Goal: Task Accomplishment & Management: Use online tool/utility

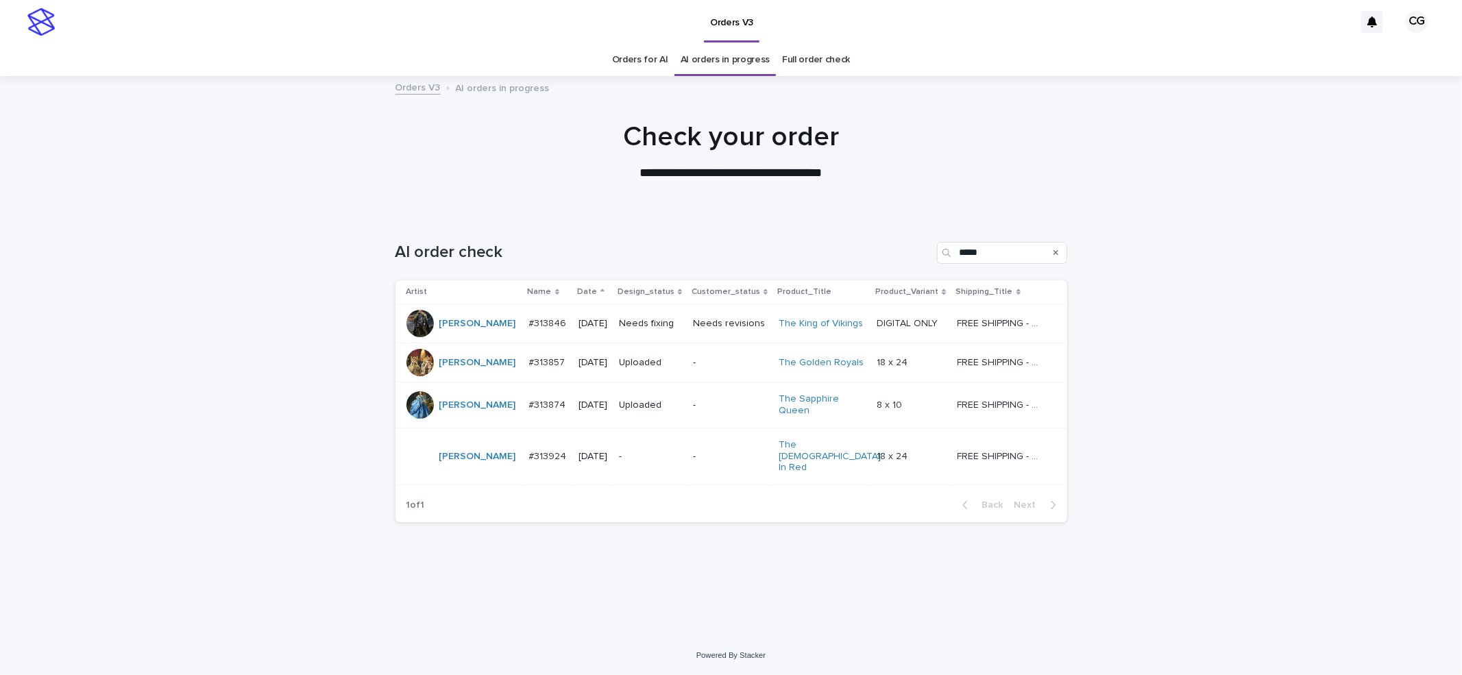
click at [656, 321] on p "Needs fixing" at bounding box center [650, 324] width 63 height 12
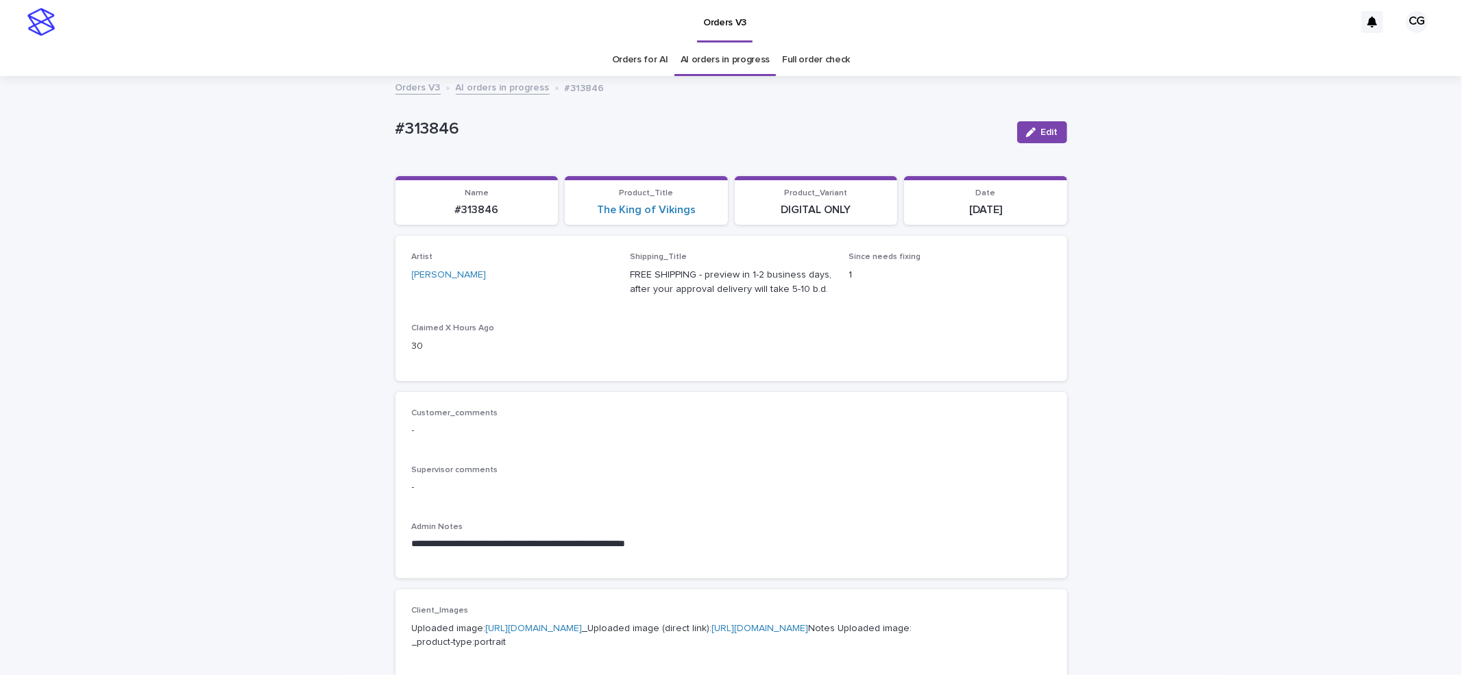
drag, startPoint x: 648, startPoint y: 125, endPoint x: 628, endPoint y: 125, distance: 20.6
click at [647, 126] on p "#313846" at bounding box center [700, 129] width 611 height 20
drag, startPoint x: 389, startPoint y: 121, endPoint x: 464, endPoint y: 123, distance: 74.7
click at [460, 127] on p "#313846" at bounding box center [700, 129] width 611 height 20
copy p "#313846"
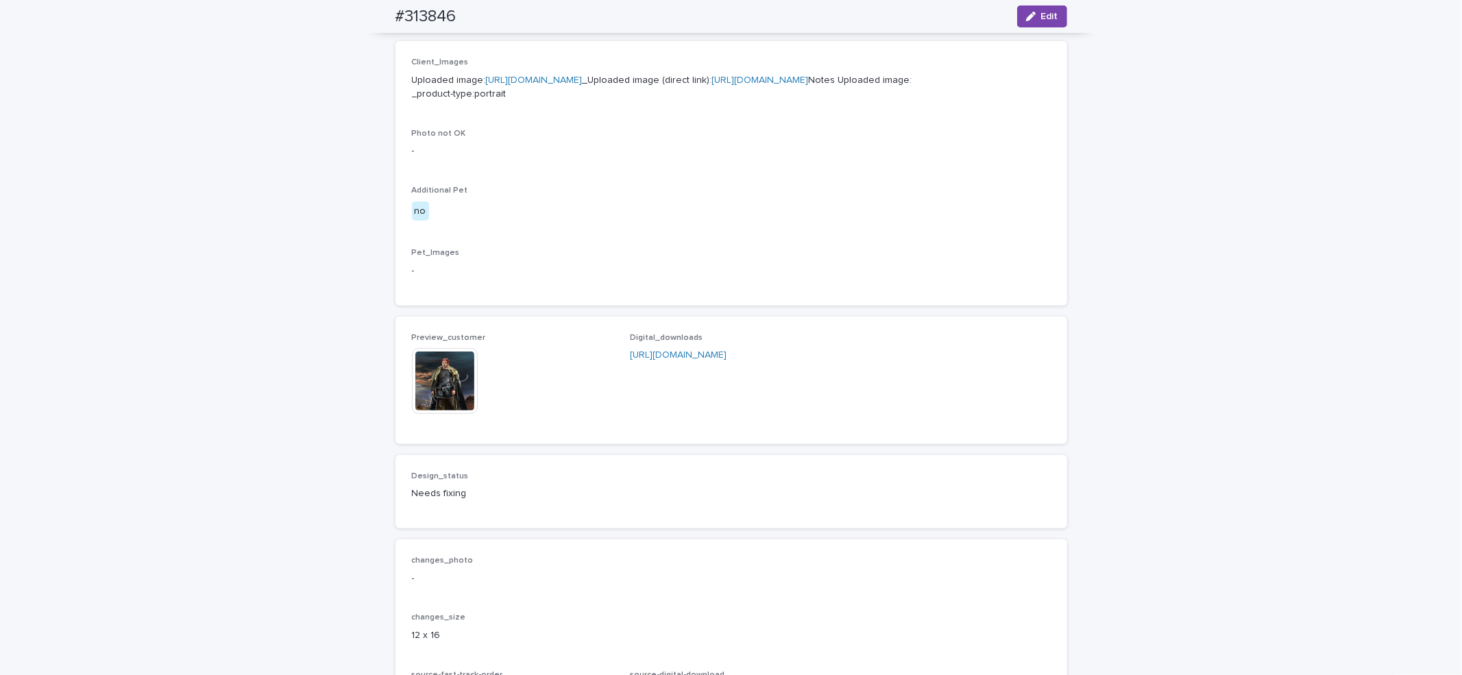
scroll to position [809, 0]
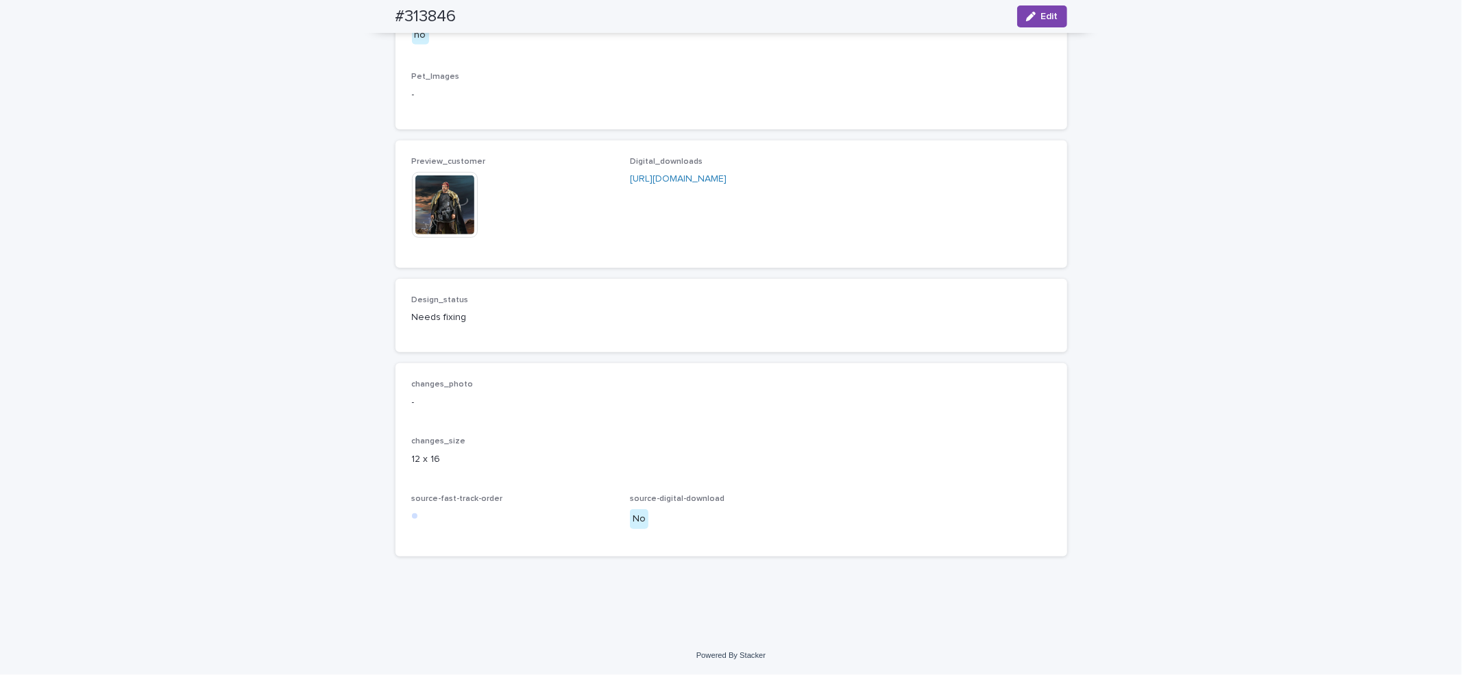
click at [441, 185] on img at bounding box center [445, 205] width 66 height 66
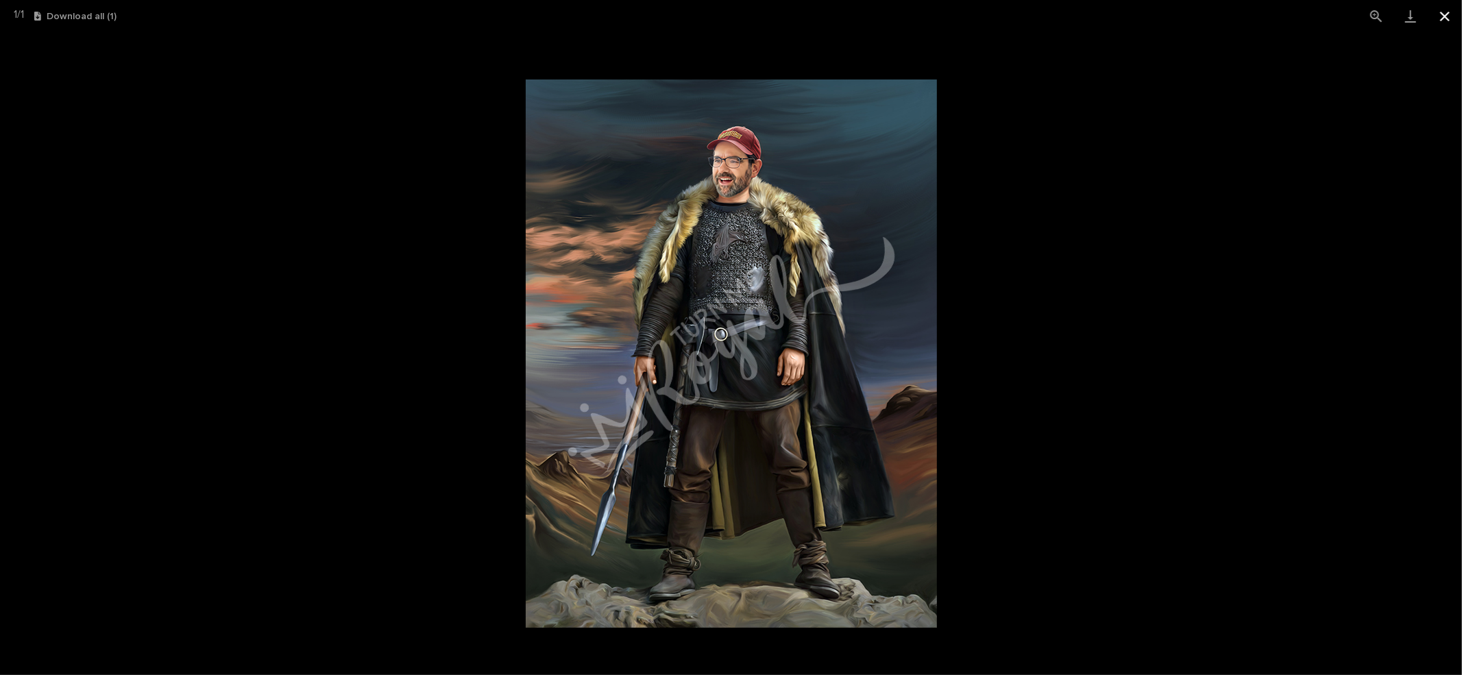
click at [1446, 20] on button "Close gallery" at bounding box center [1444, 16] width 34 height 32
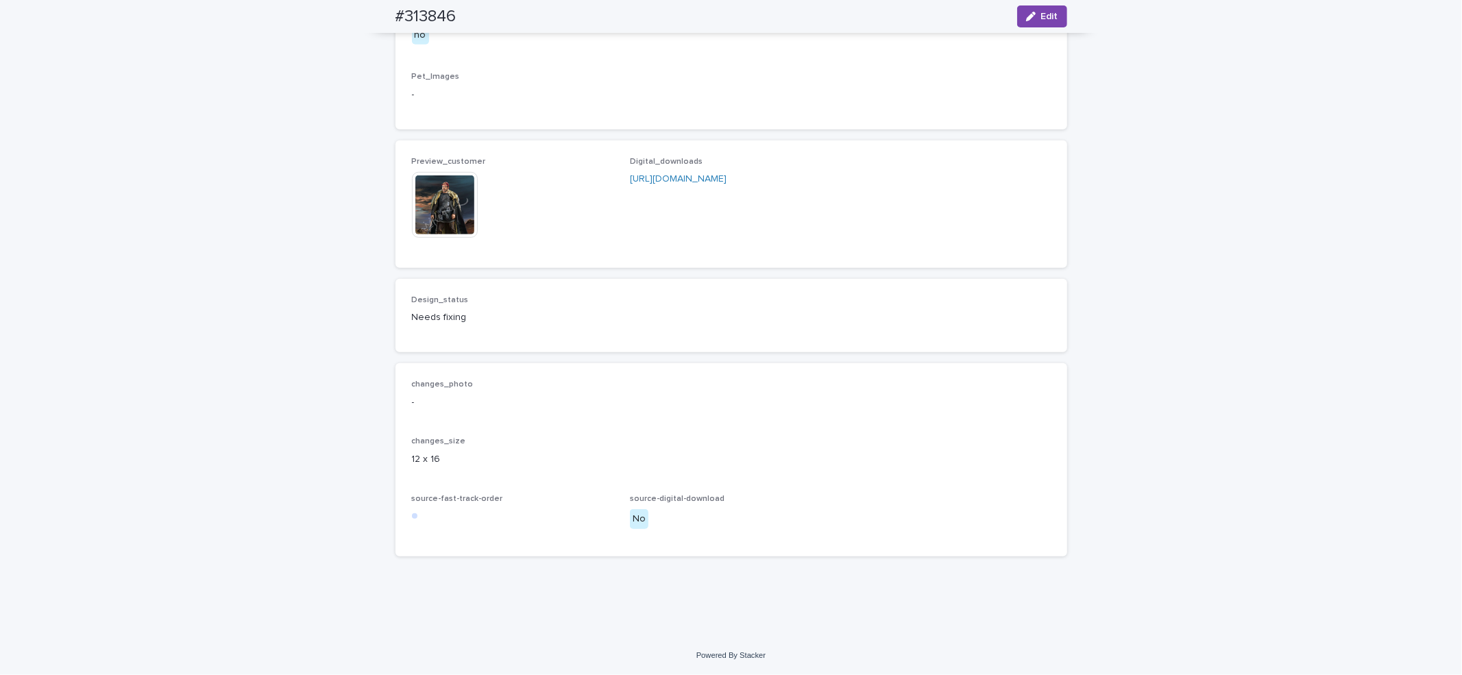
drag, startPoint x: 1028, startPoint y: 27, endPoint x: 996, endPoint y: 41, distance: 34.4
click at [1026, 27] on div "#313846 Edit" at bounding box center [731, 16] width 672 height 33
drag, startPoint x: 1021, startPoint y: 23, endPoint x: 610, endPoint y: 185, distance: 441.8
click at [1021, 23] on button "Edit" at bounding box center [1042, 16] width 50 height 22
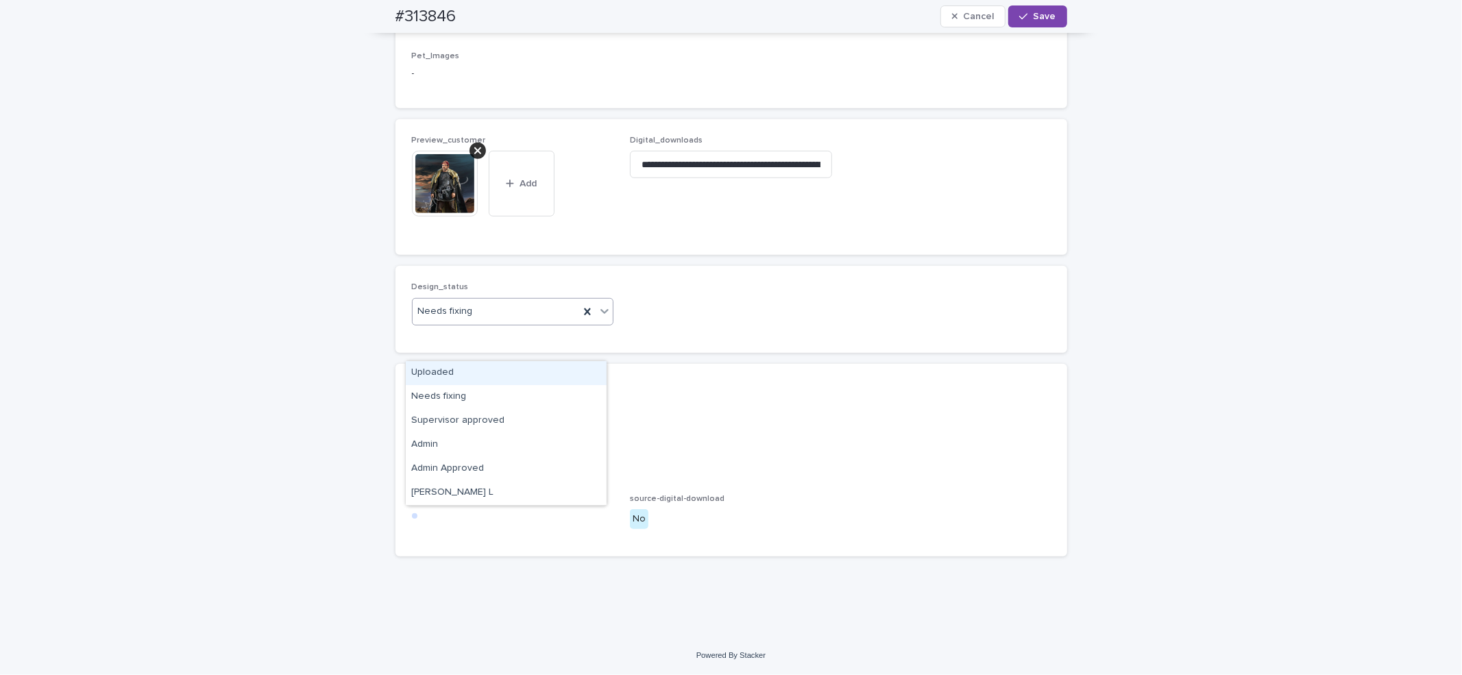
drag, startPoint x: 442, startPoint y: 352, endPoint x: 442, endPoint y: 380, distance: 27.4
click at [441, 376] on div "Uploaded" at bounding box center [506, 373] width 201 height 24
click at [474, 156] on icon at bounding box center [477, 150] width 7 height 11
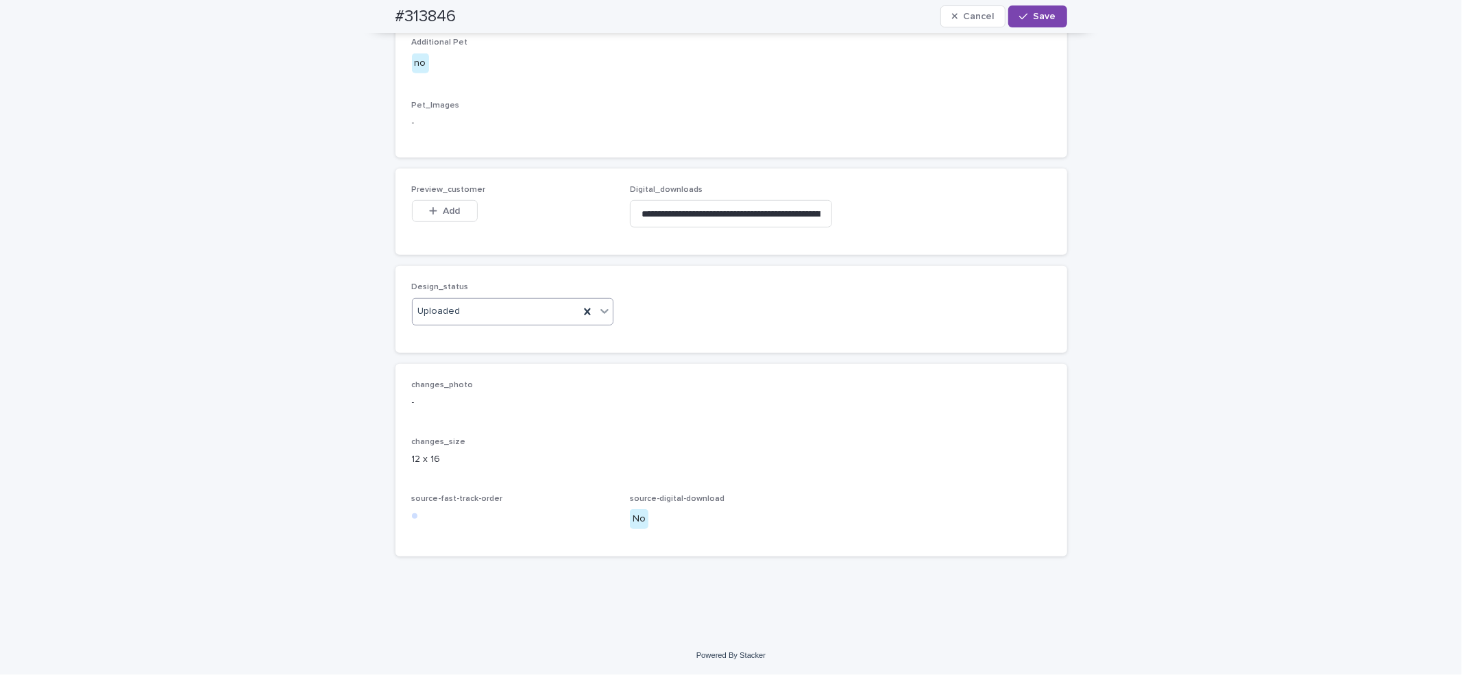
scroll to position [795, 0]
click at [443, 206] on button "Add" at bounding box center [445, 211] width 66 height 22
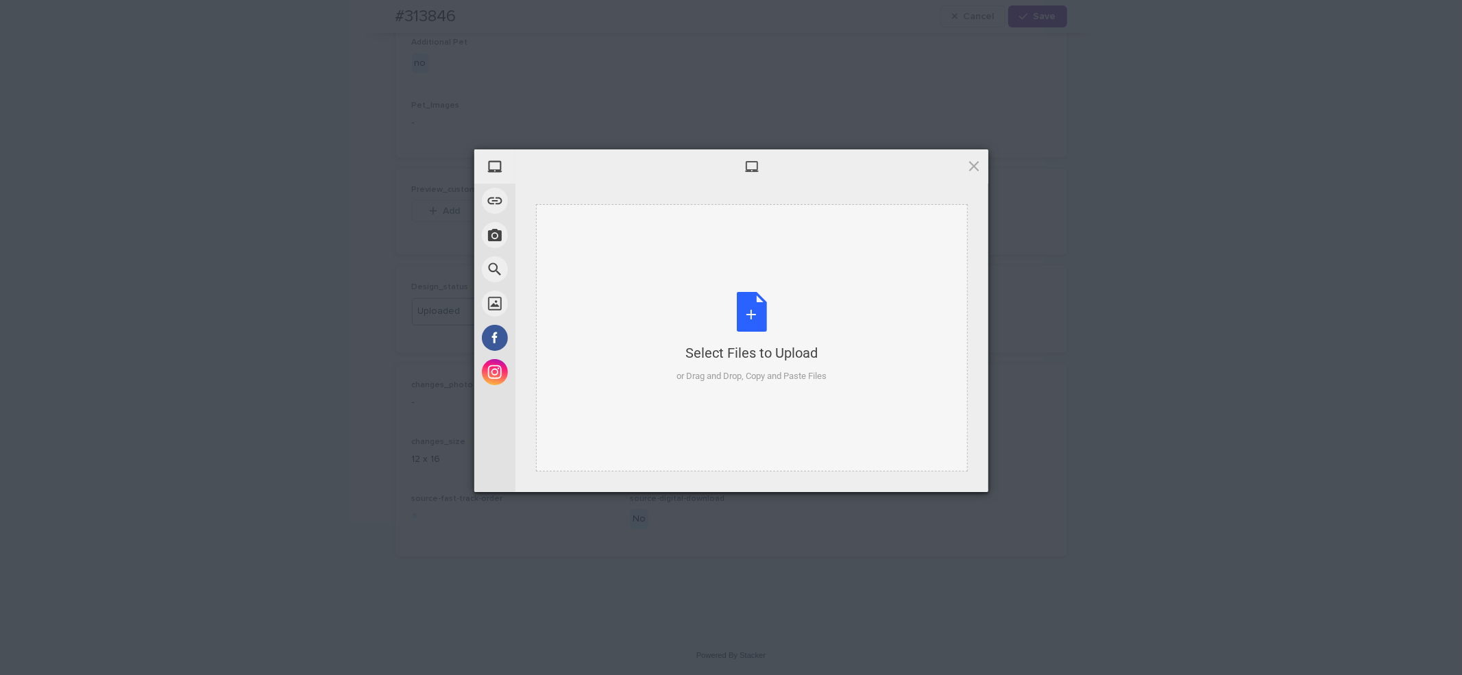
click at [774, 339] on div "Select Files to Upload or Drag and Drop, Copy and Paste Files" at bounding box center [751, 337] width 150 height 91
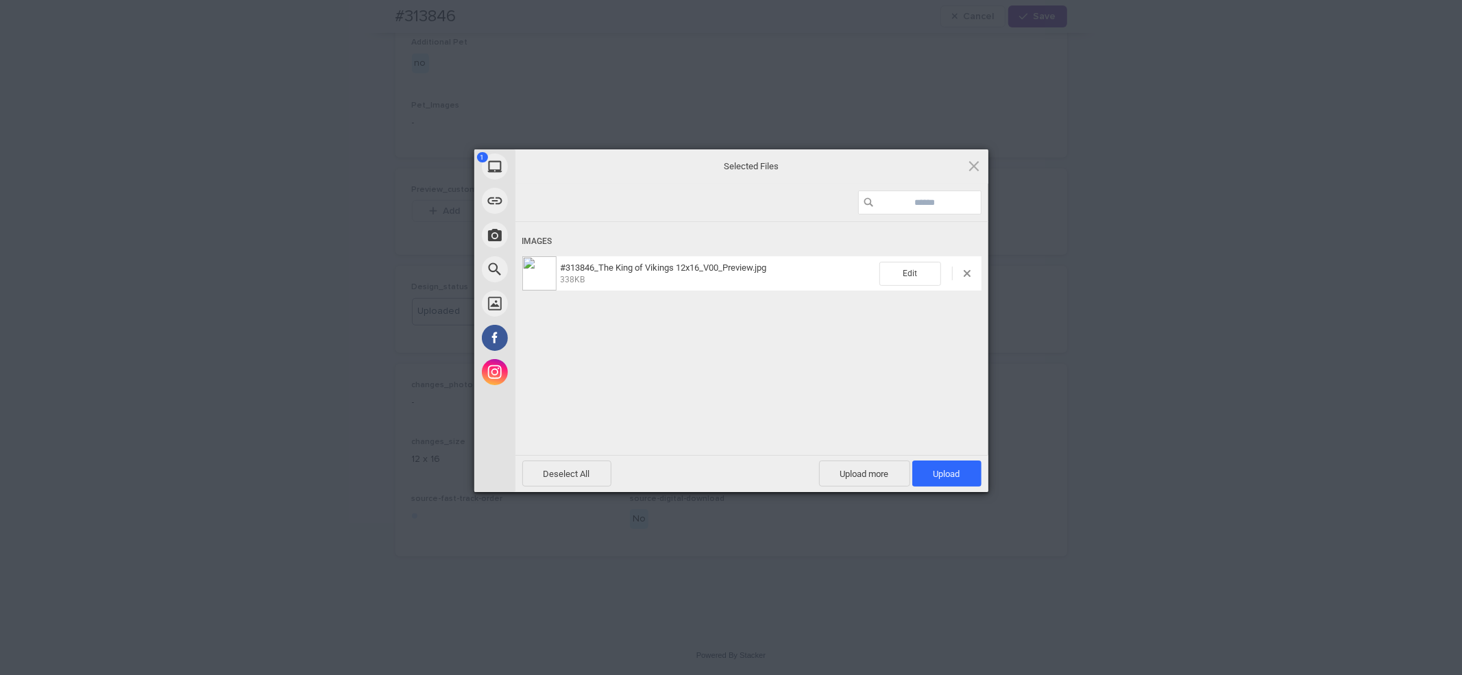
drag, startPoint x: 952, startPoint y: 474, endPoint x: 955, endPoint y: 458, distance: 16.0
click at [952, 473] on span "Upload 1" at bounding box center [946, 474] width 27 height 10
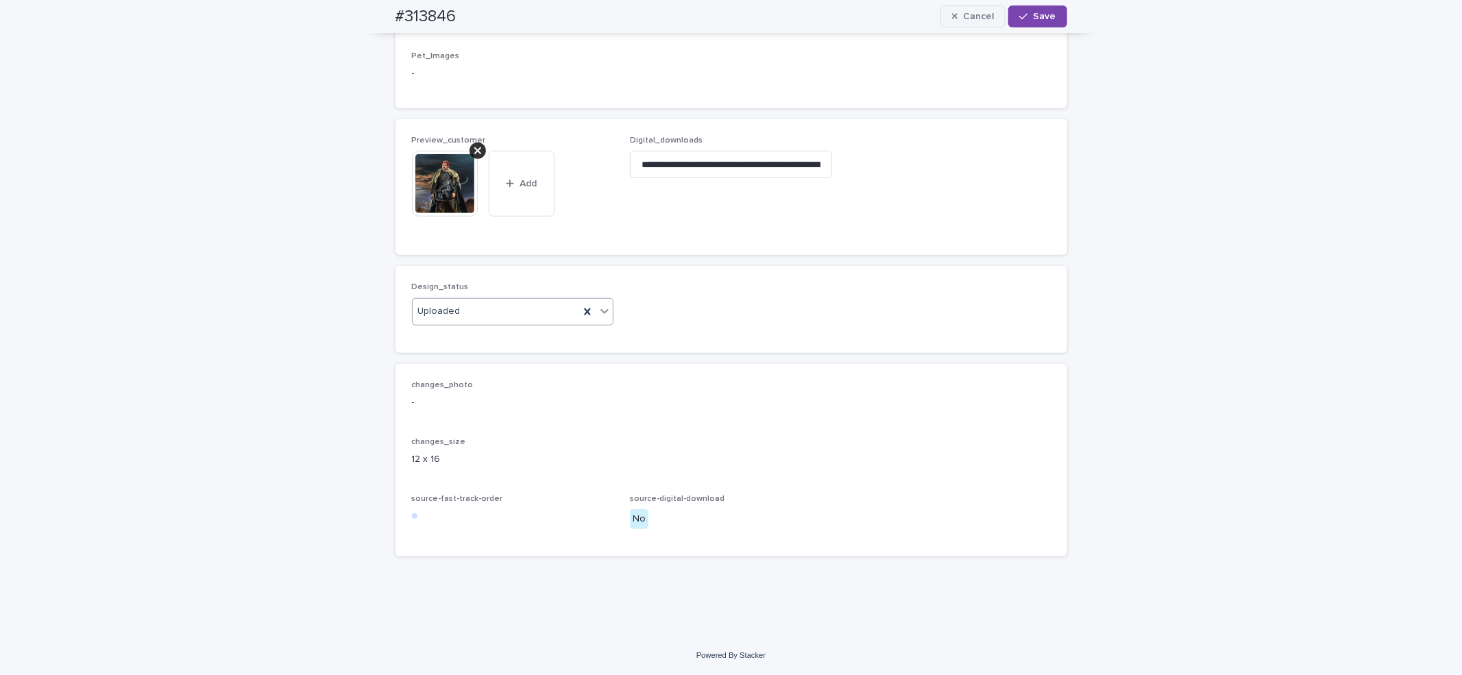
click at [1023, 21] on div "button" at bounding box center [1026, 17] width 14 height 10
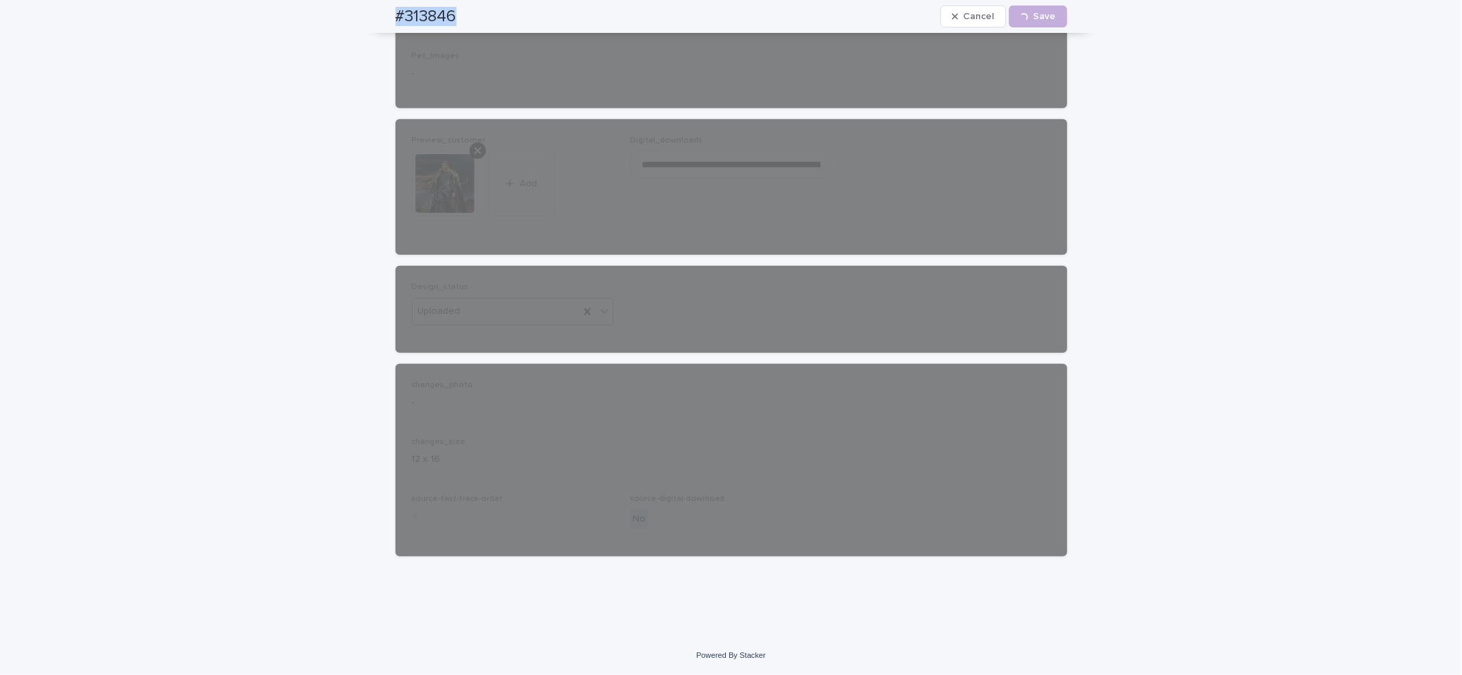
drag, startPoint x: 403, startPoint y: 22, endPoint x: 443, endPoint y: 1, distance: 44.7
click at [464, 14] on div "#313846 Cancel Loading... Save" at bounding box center [730, 16] width 737 height 33
copy h2 "#313846"
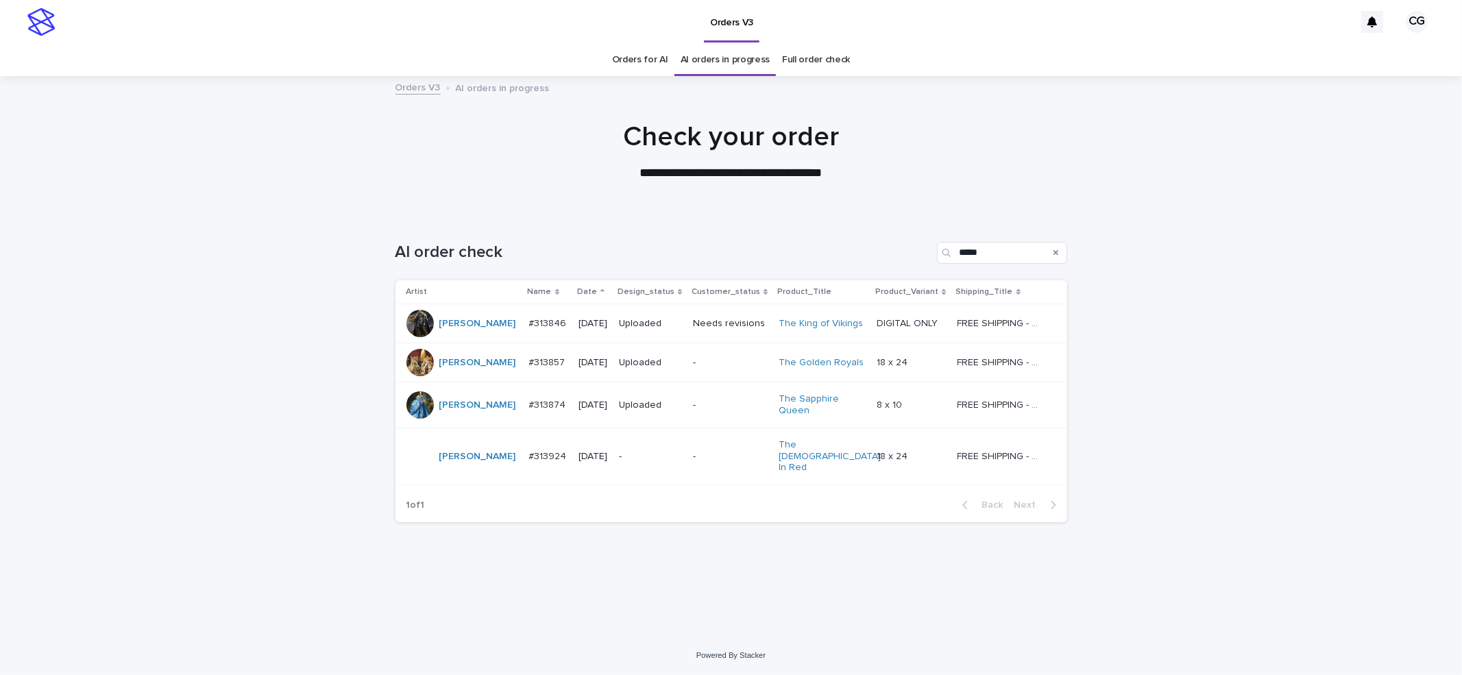
click at [641, 451] on p "-" at bounding box center [650, 457] width 63 height 12
